Goal: Find contact information: Find contact information

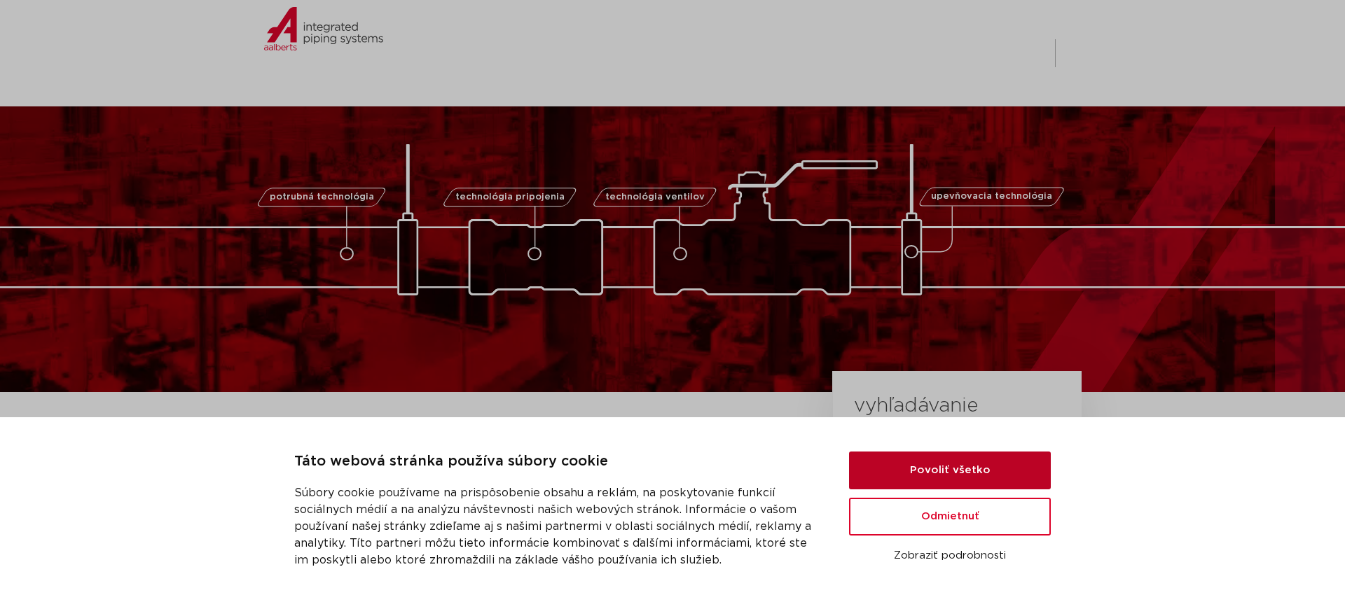
click at [973, 470] on button "Povoliť všetko" at bounding box center [950, 471] width 202 height 38
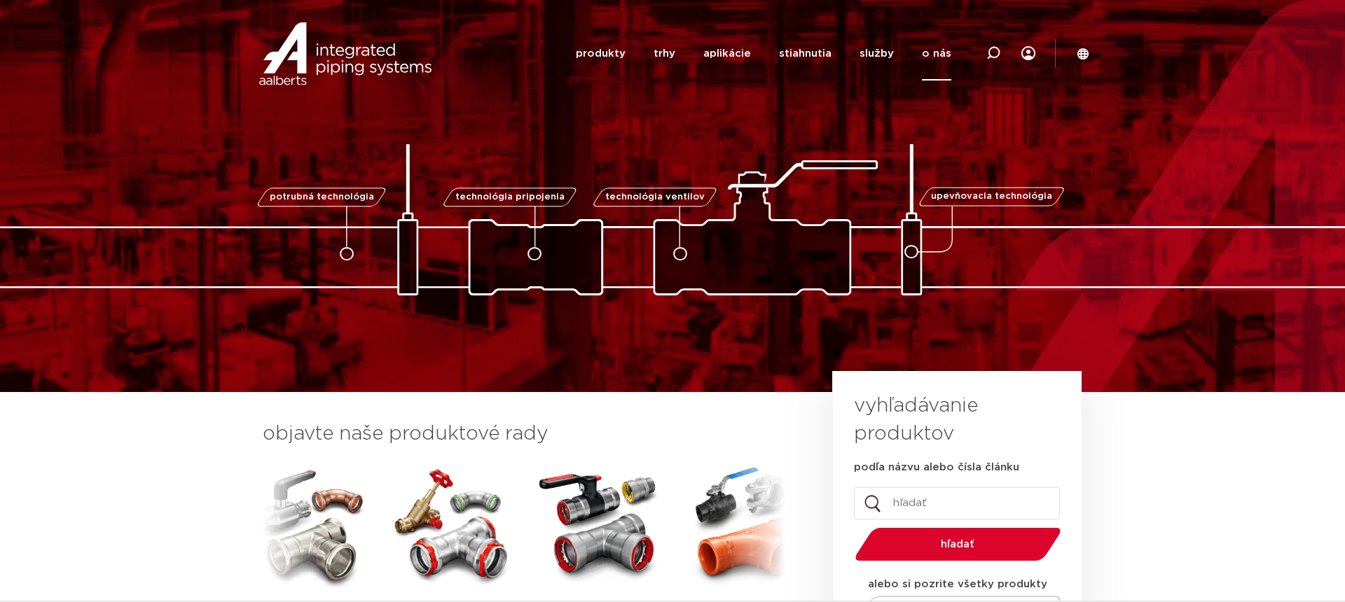
click at [933, 48] on font "o nás" at bounding box center [936, 53] width 29 height 11
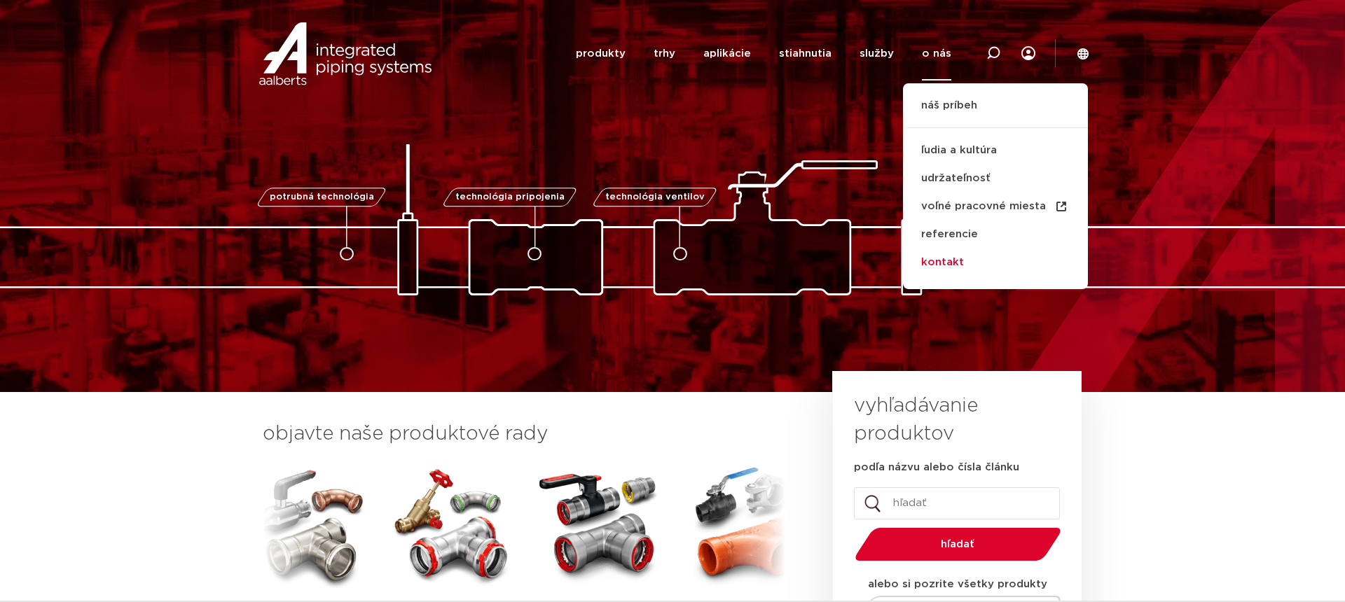
click at [953, 267] on font "kontakt" at bounding box center [942, 262] width 43 height 17
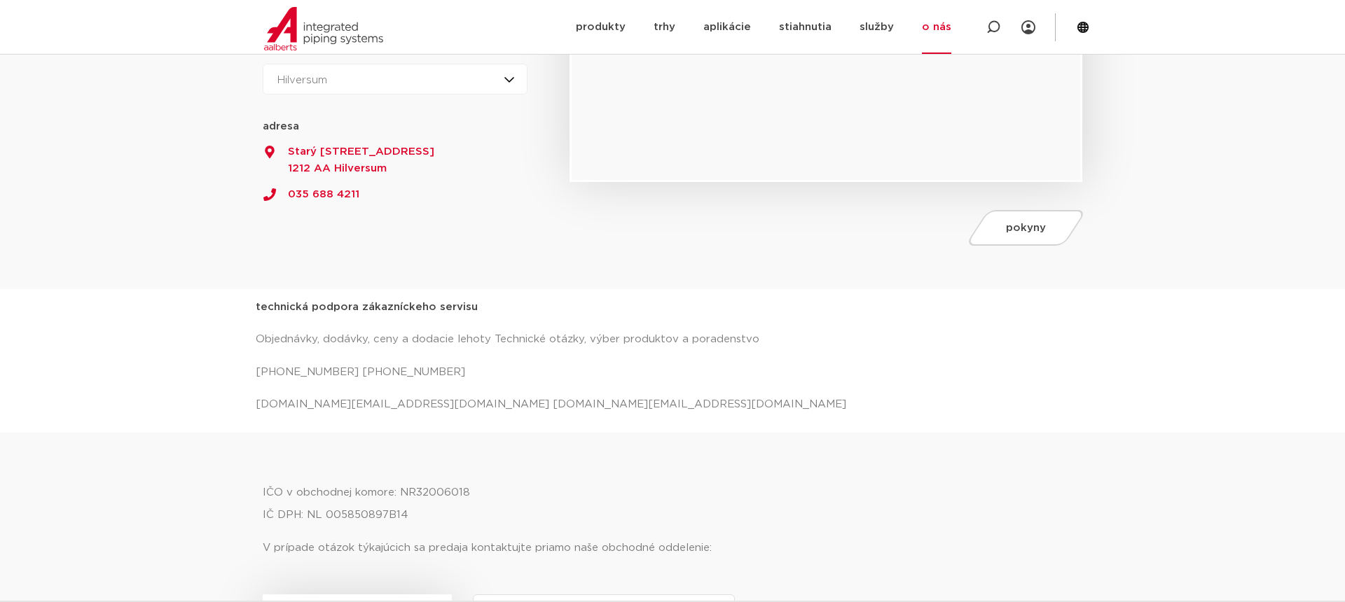
scroll to position [345, 0]
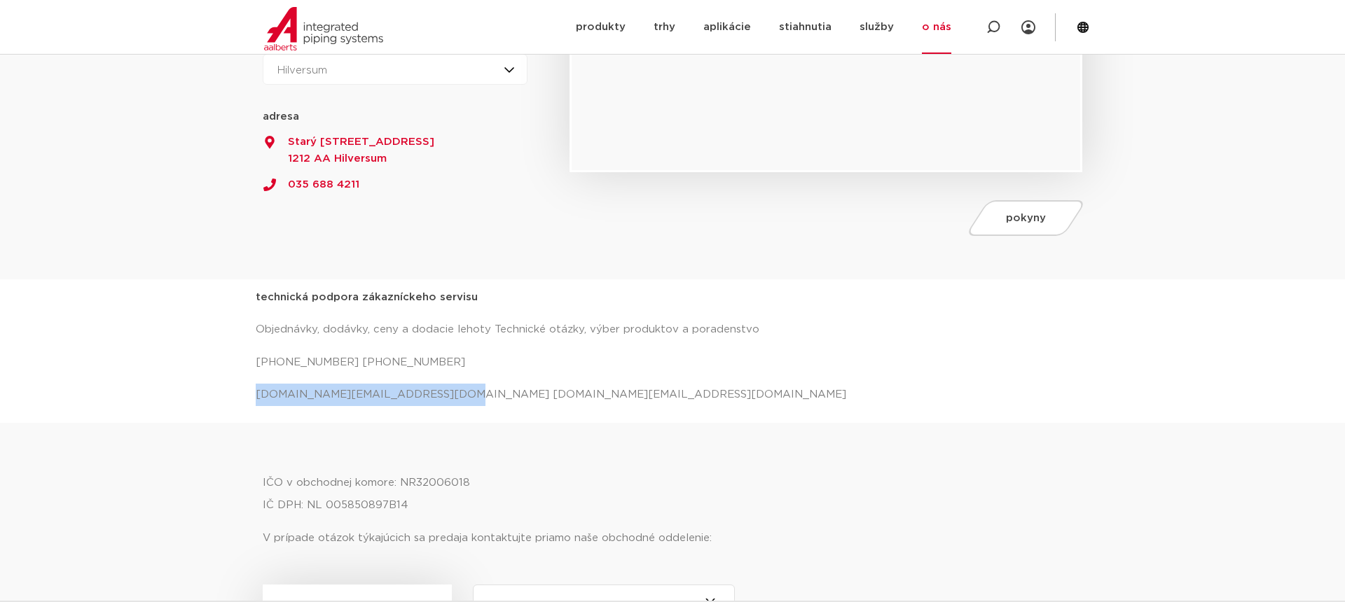
drag, startPoint x: 250, startPoint y: 394, endPoint x: 429, endPoint y: 394, distance: 178.6
click at [429, 394] on div "technická podpora zákazníckeho servisu Objednávky, dodávky, ceny a dodacie leho…" at bounding box center [672, 352] width 1345 height 144
copy font "salessupport.nl@aalberts-ips.com"
